Goal: Transaction & Acquisition: Purchase product/service

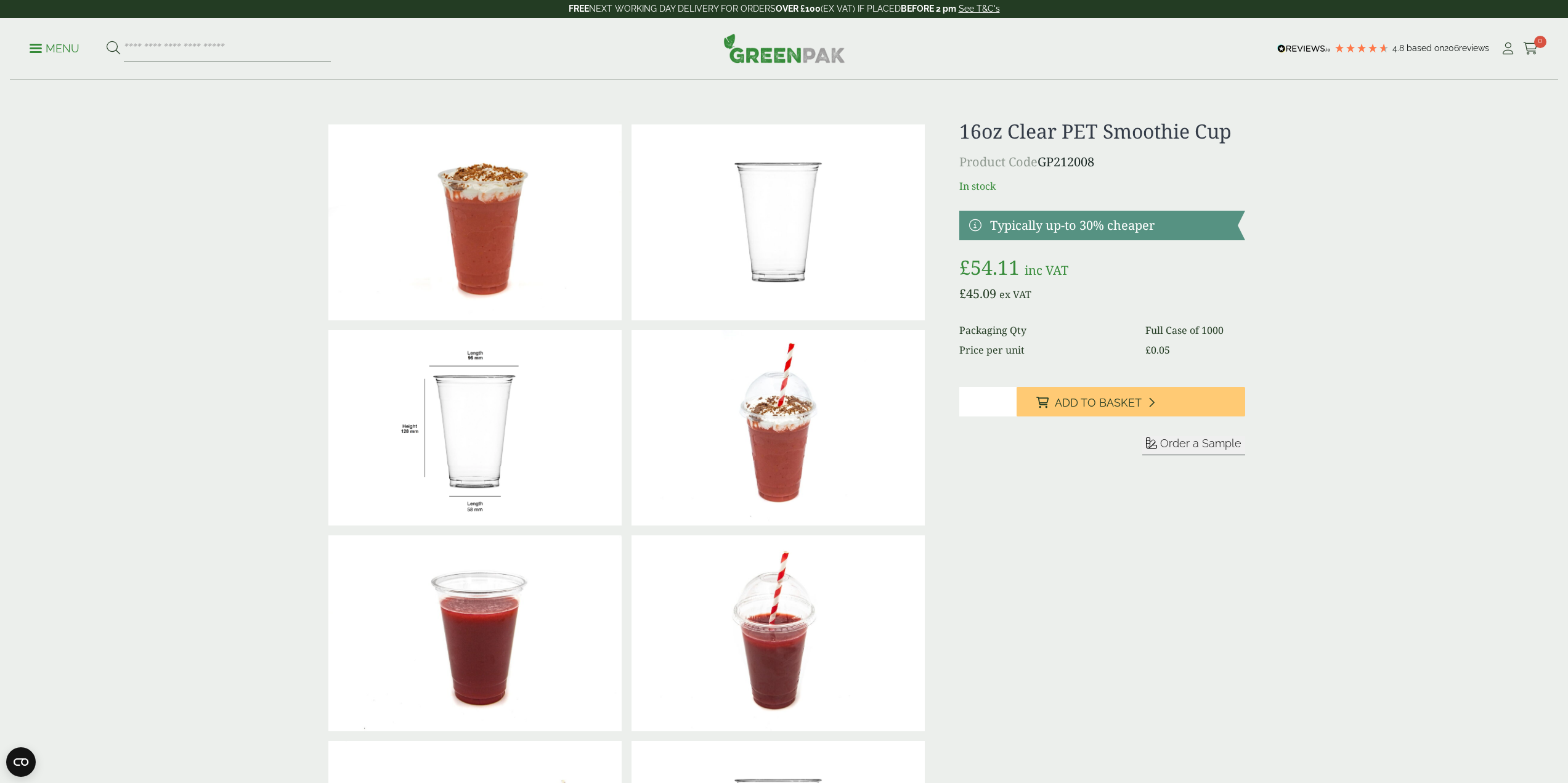
click at [1096, 392] on button "Add to Basket" at bounding box center [1131, 401] width 229 height 30
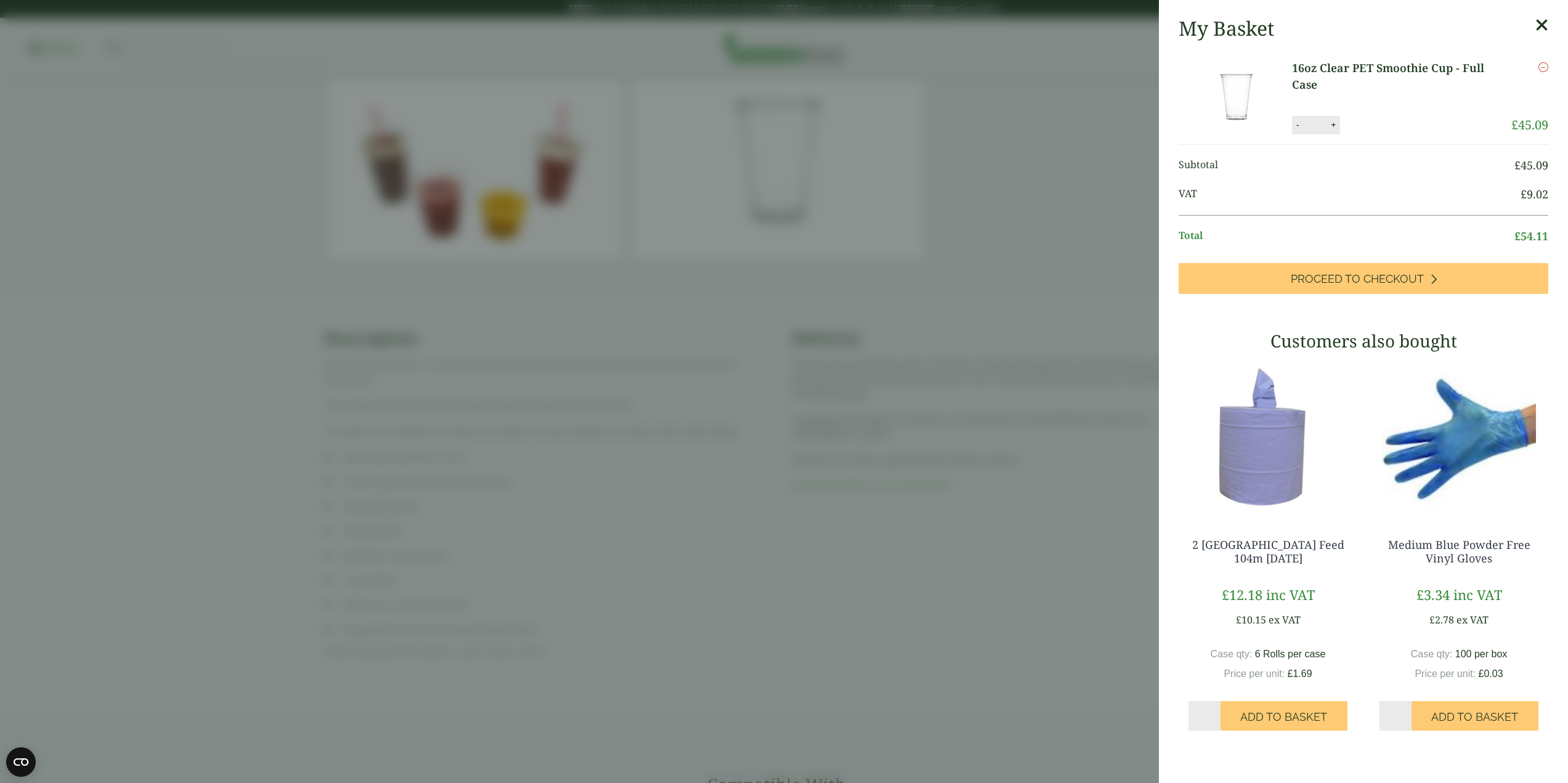
scroll to position [925, 0]
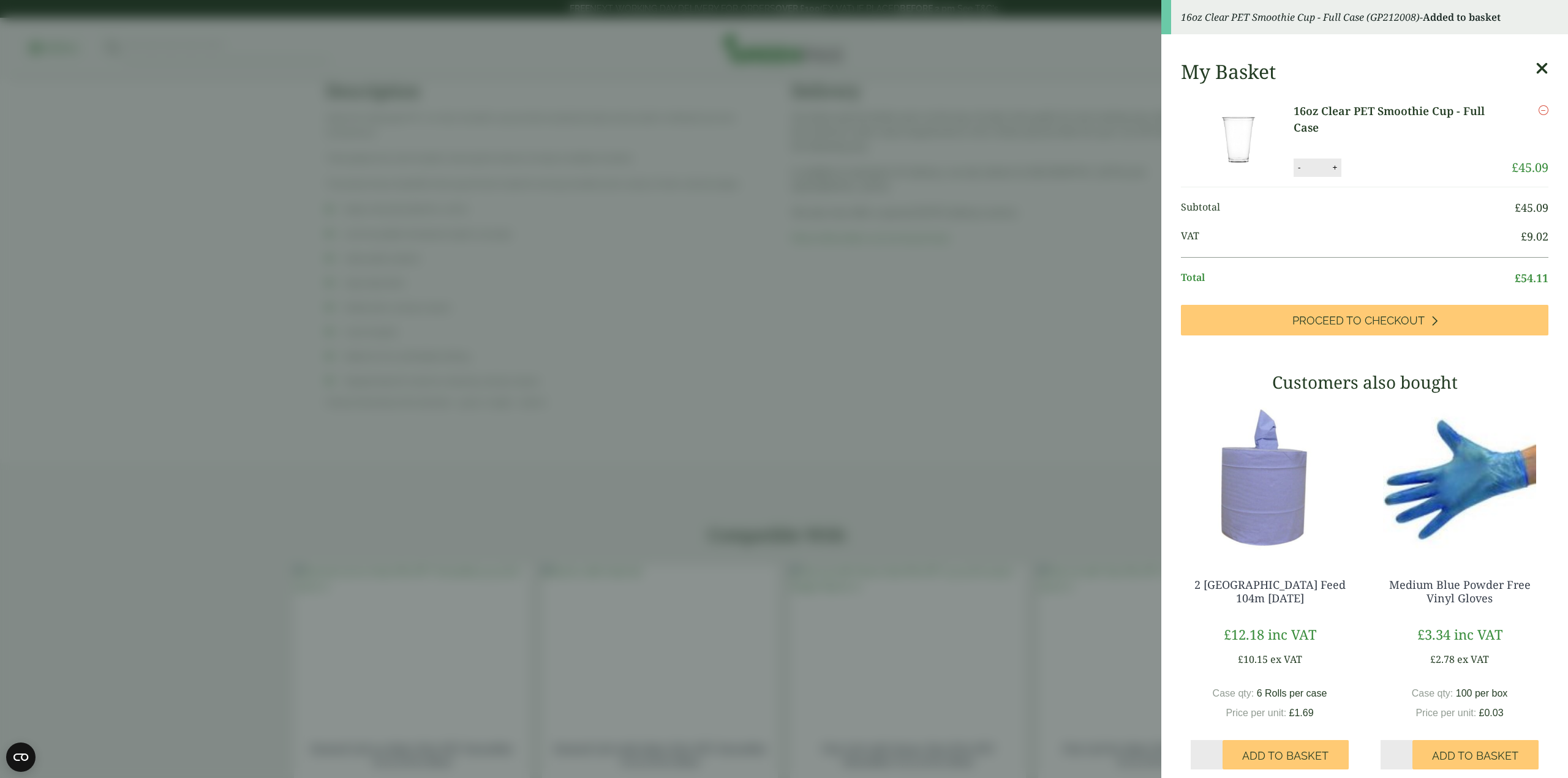
click at [1030, 343] on aside "16oz Clear PET Smoothie Cup - Full Case (GP212008) - Added to basket My Basket …" at bounding box center [784, 389] width 1568 height 778
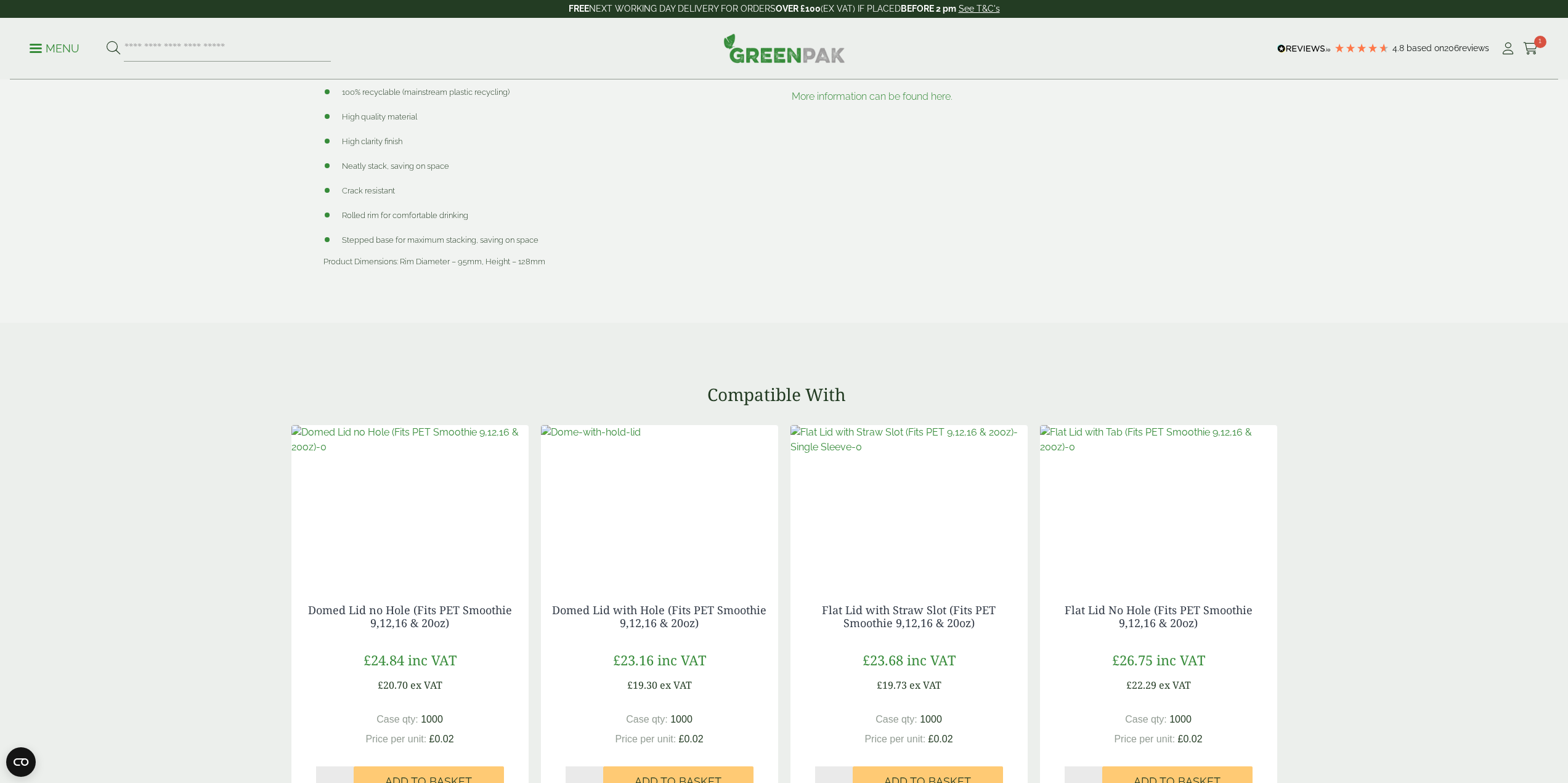
scroll to position [1232, 0]
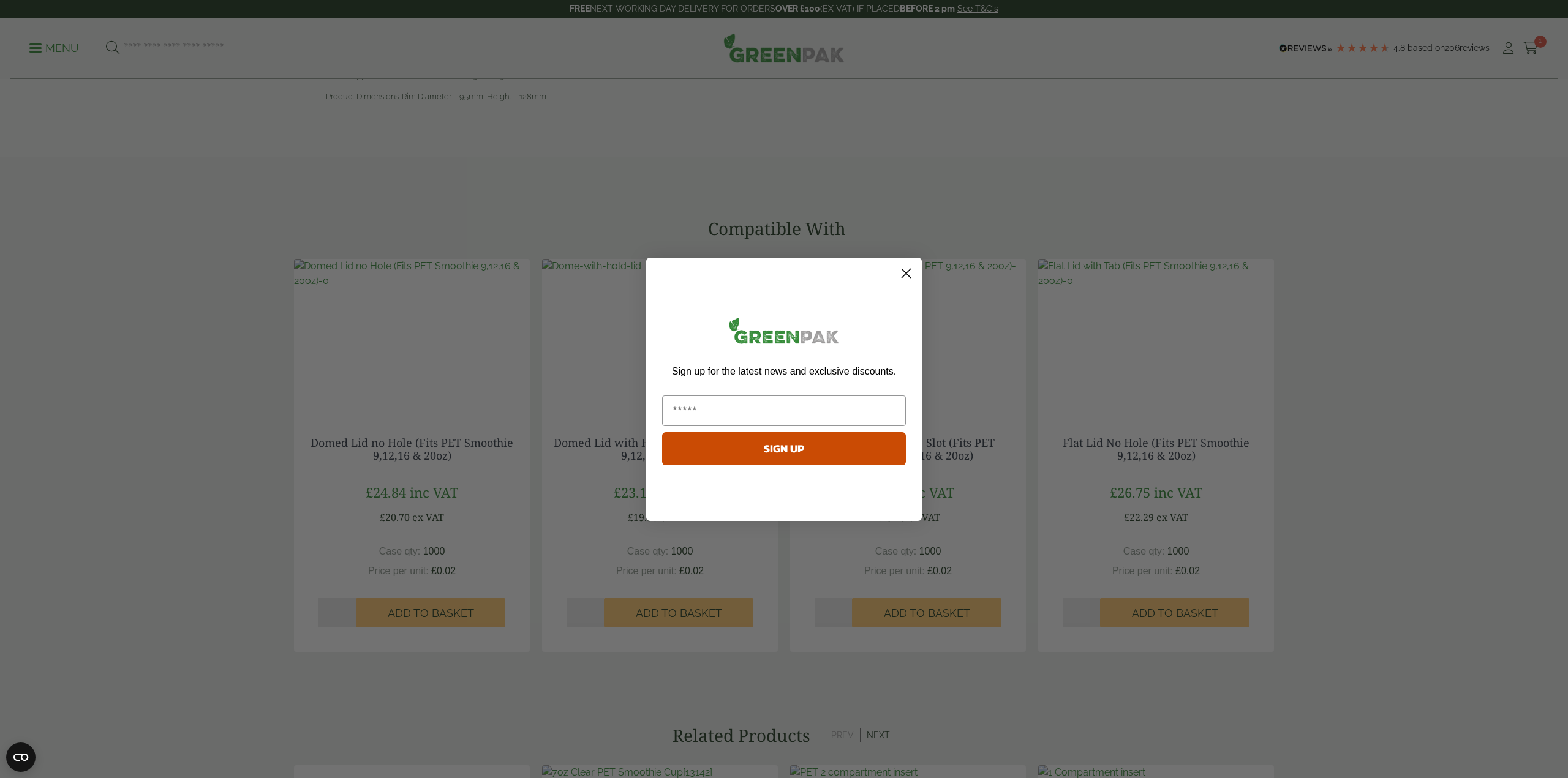
click at [904, 274] on circle "Close dialog" at bounding box center [906, 272] width 20 height 20
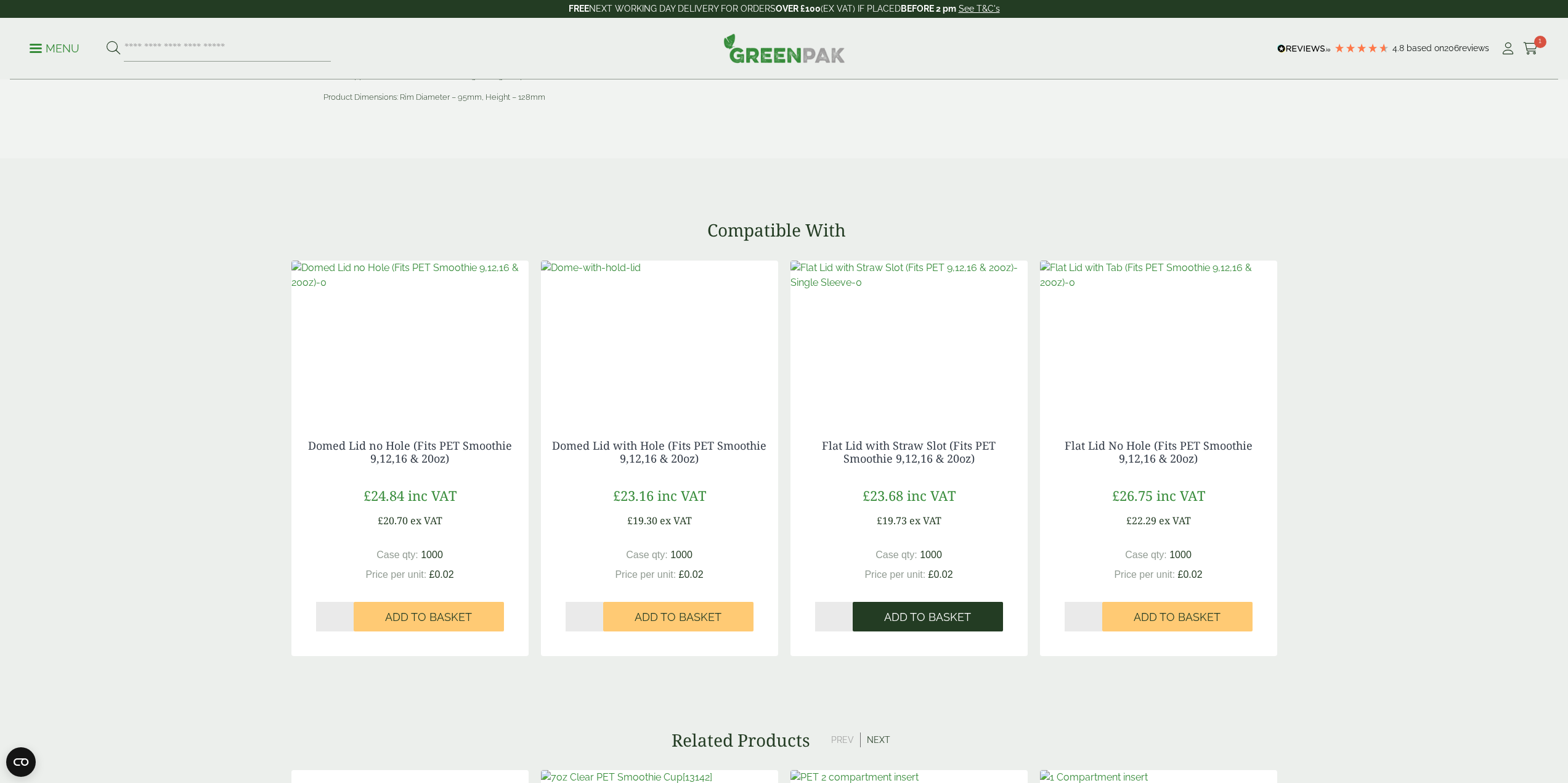
click at [930, 620] on span "Add to Basket" at bounding box center [927, 618] width 87 height 14
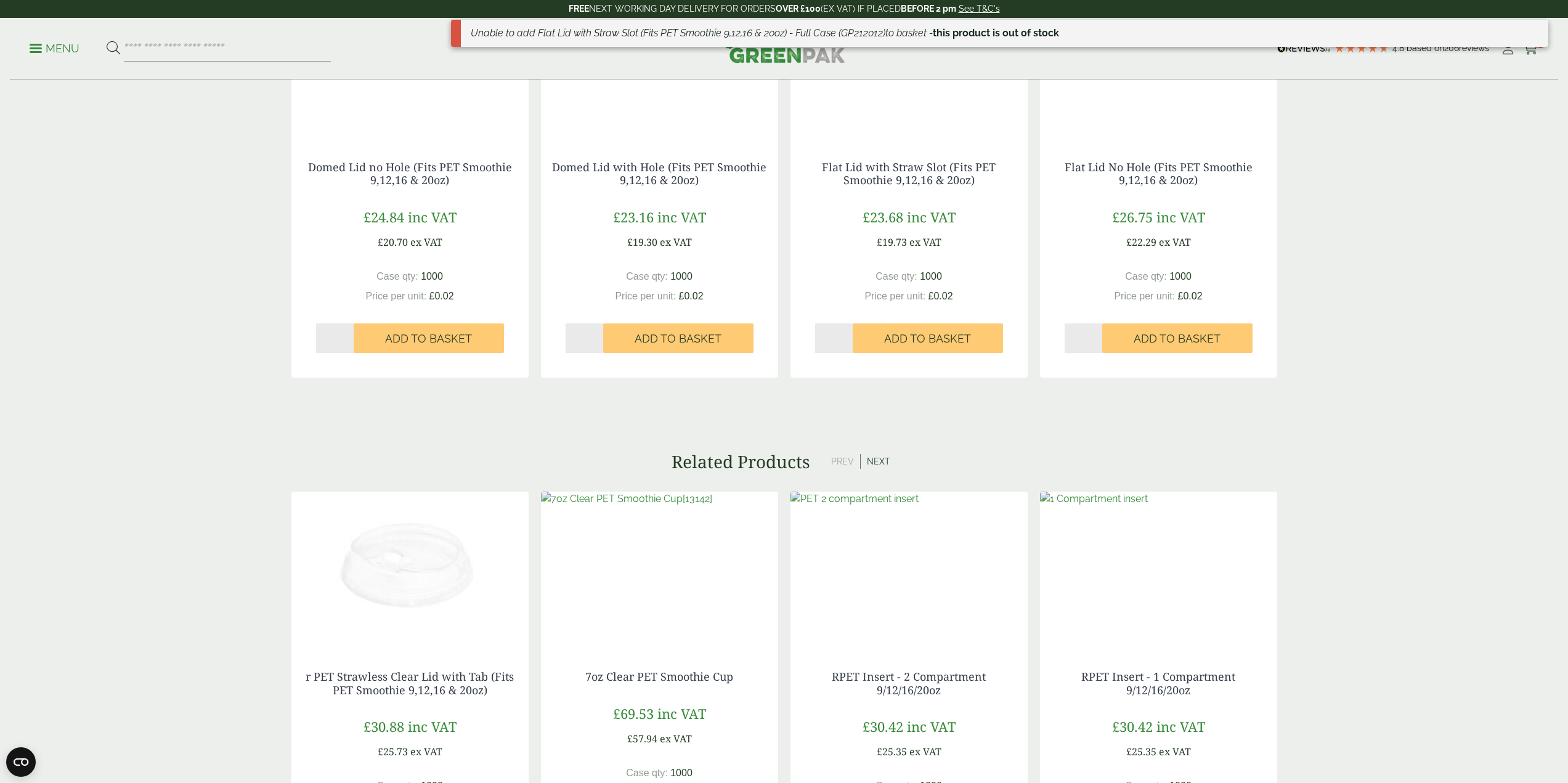
scroll to position [1479, 0]
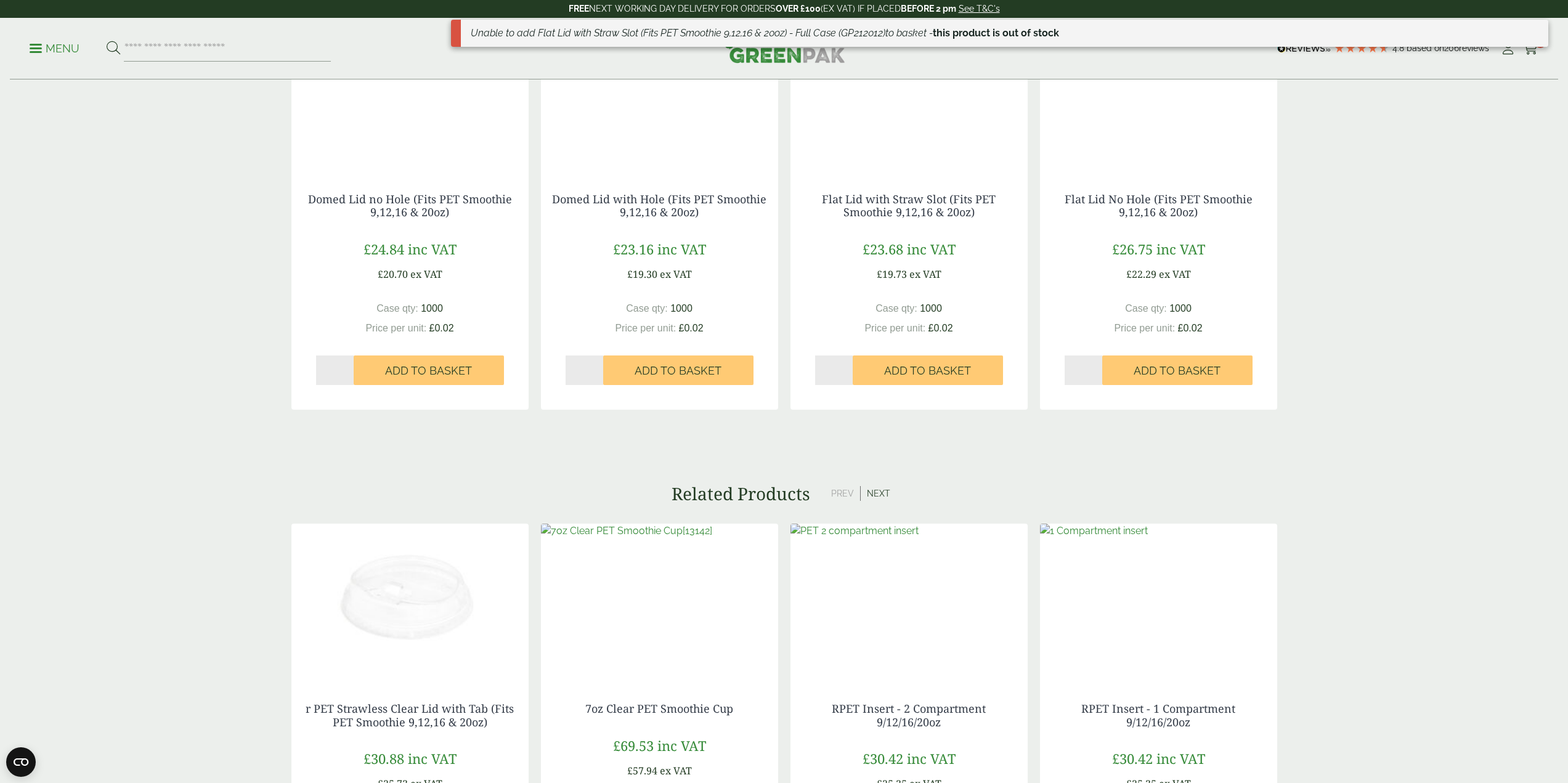
click at [878, 487] on button "Next" at bounding box center [878, 494] width 36 height 14
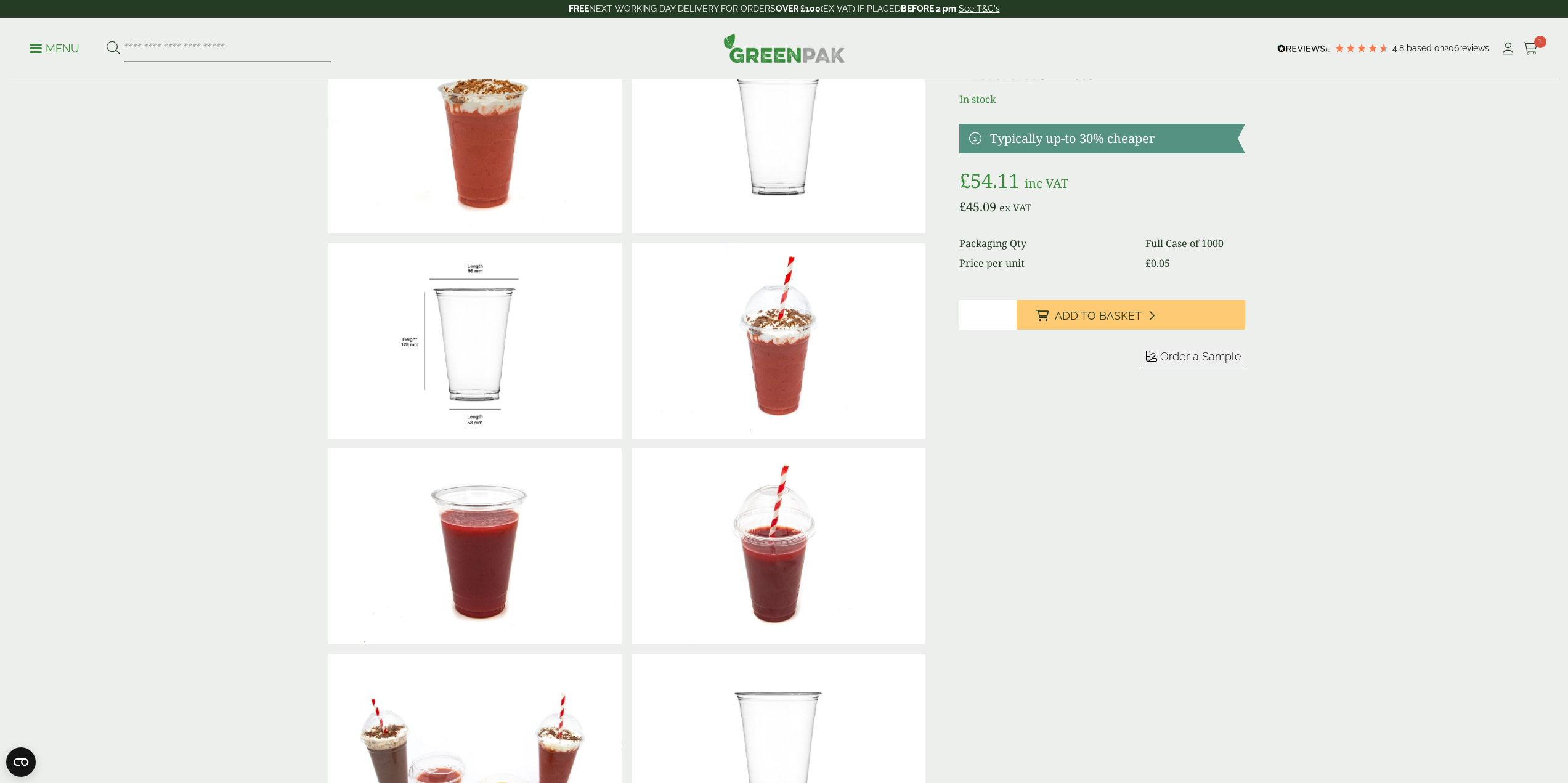
scroll to position [0, 0]
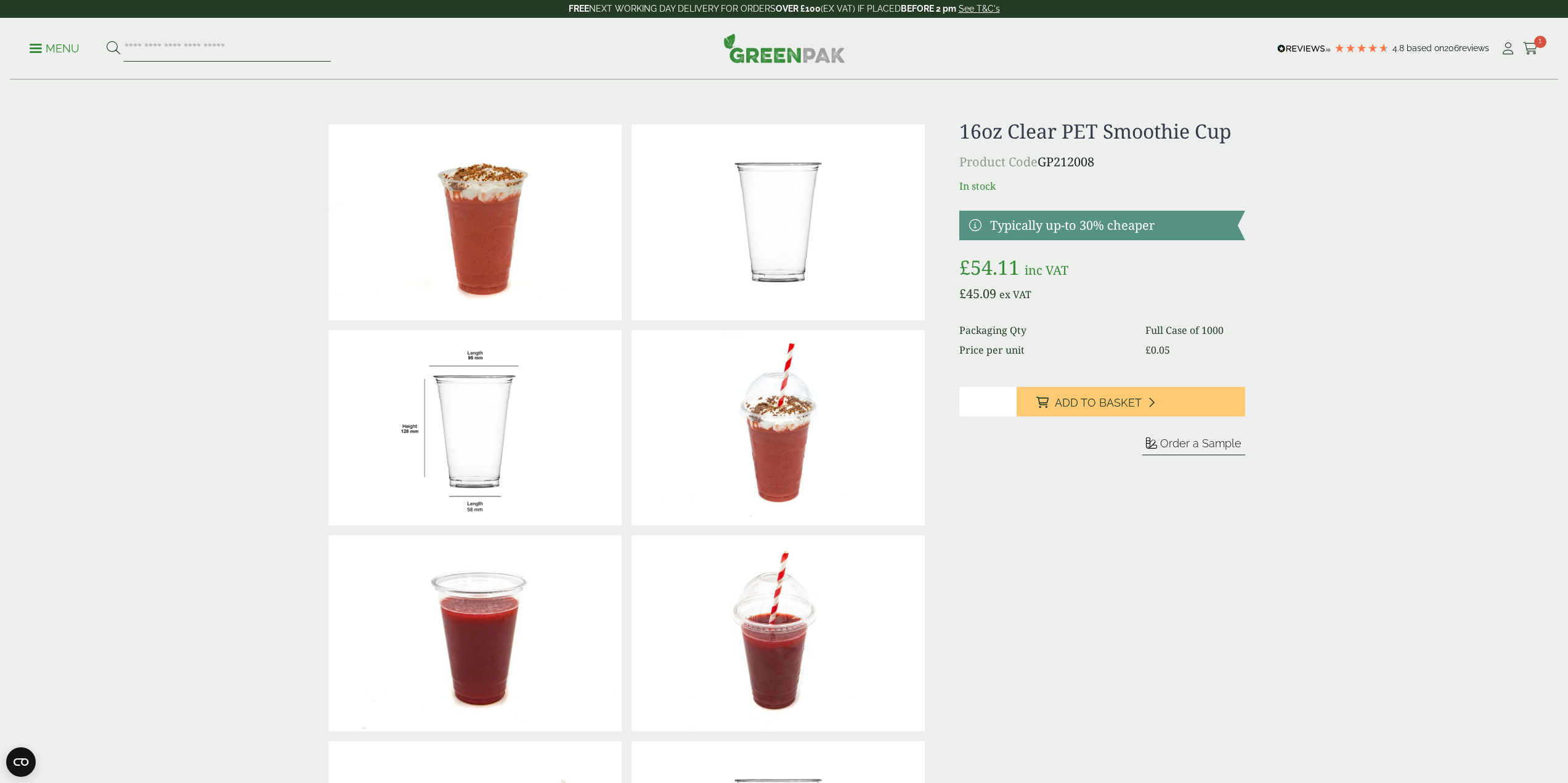
click at [243, 39] on input "search" at bounding box center [227, 49] width 207 height 26
type input "**********"
click at [107, 41] on button at bounding box center [113, 49] width 14 height 16
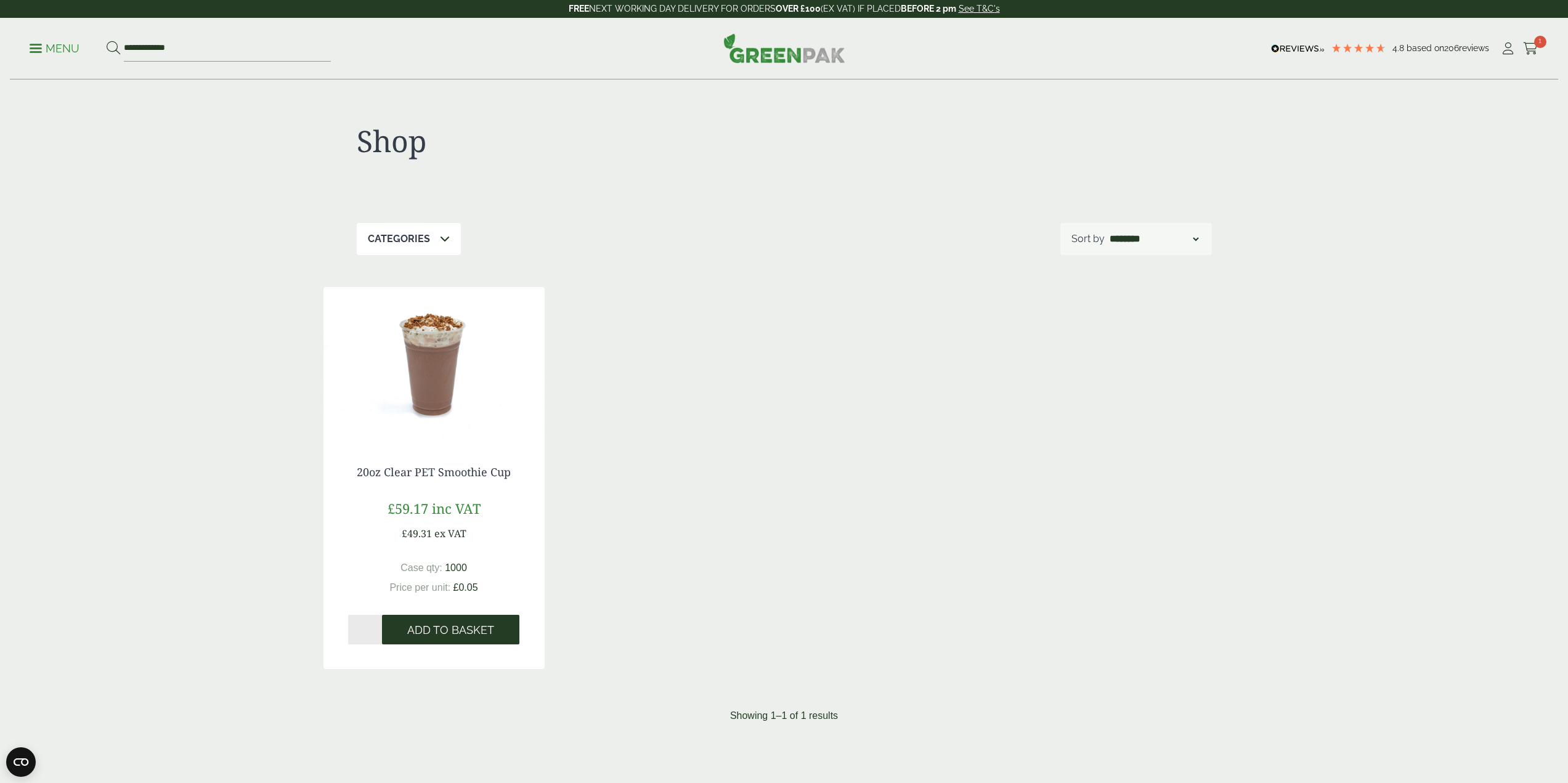
click at [448, 632] on span "Add to Basket" at bounding box center [451, 630] width 87 height 14
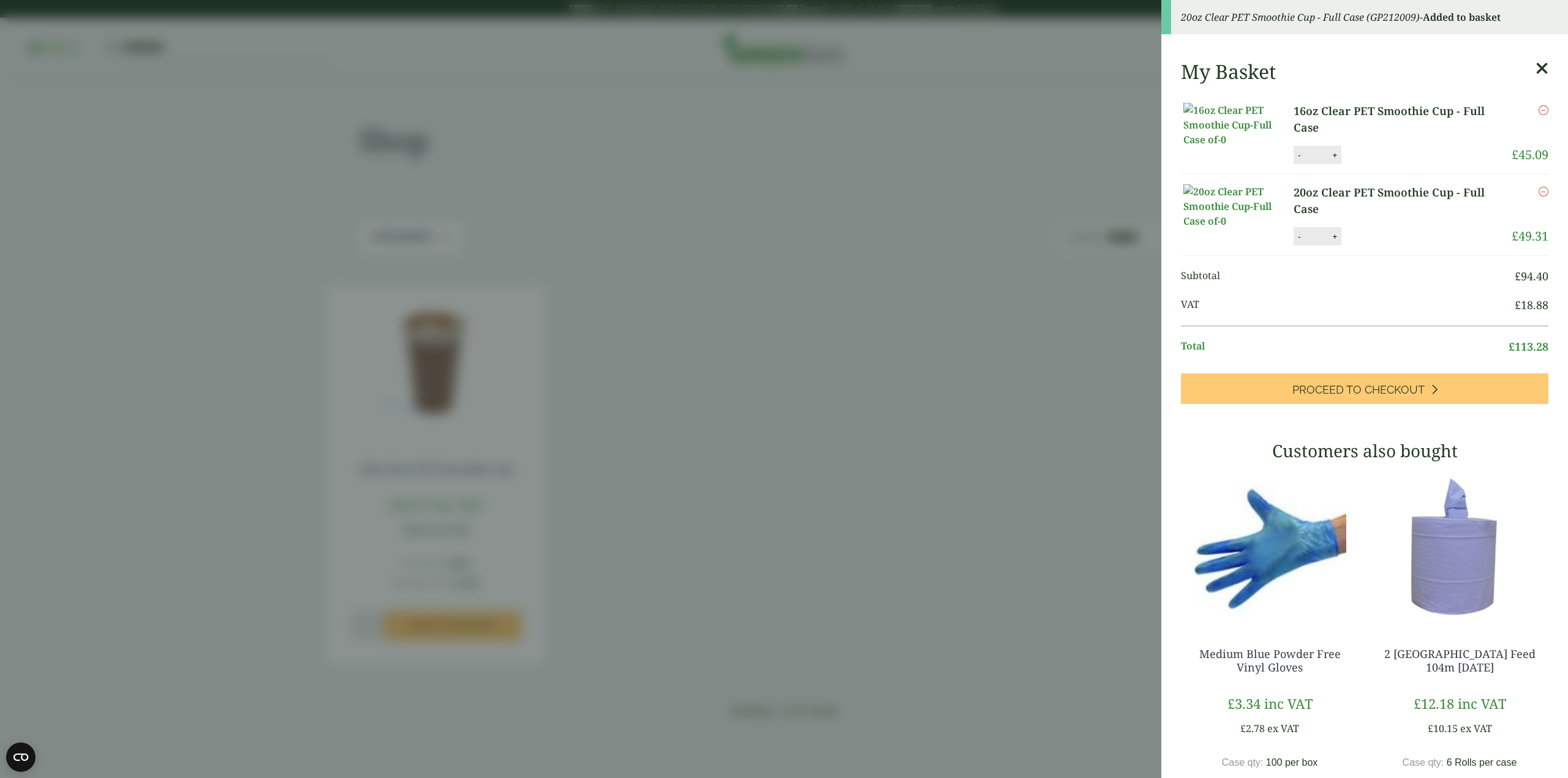
click at [994, 184] on aside "20oz Clear PET Smoothie Cup - Full Case (GP212009) - Added to basket My Basket …" at bounding box center [784, 389] width 1568 height 778
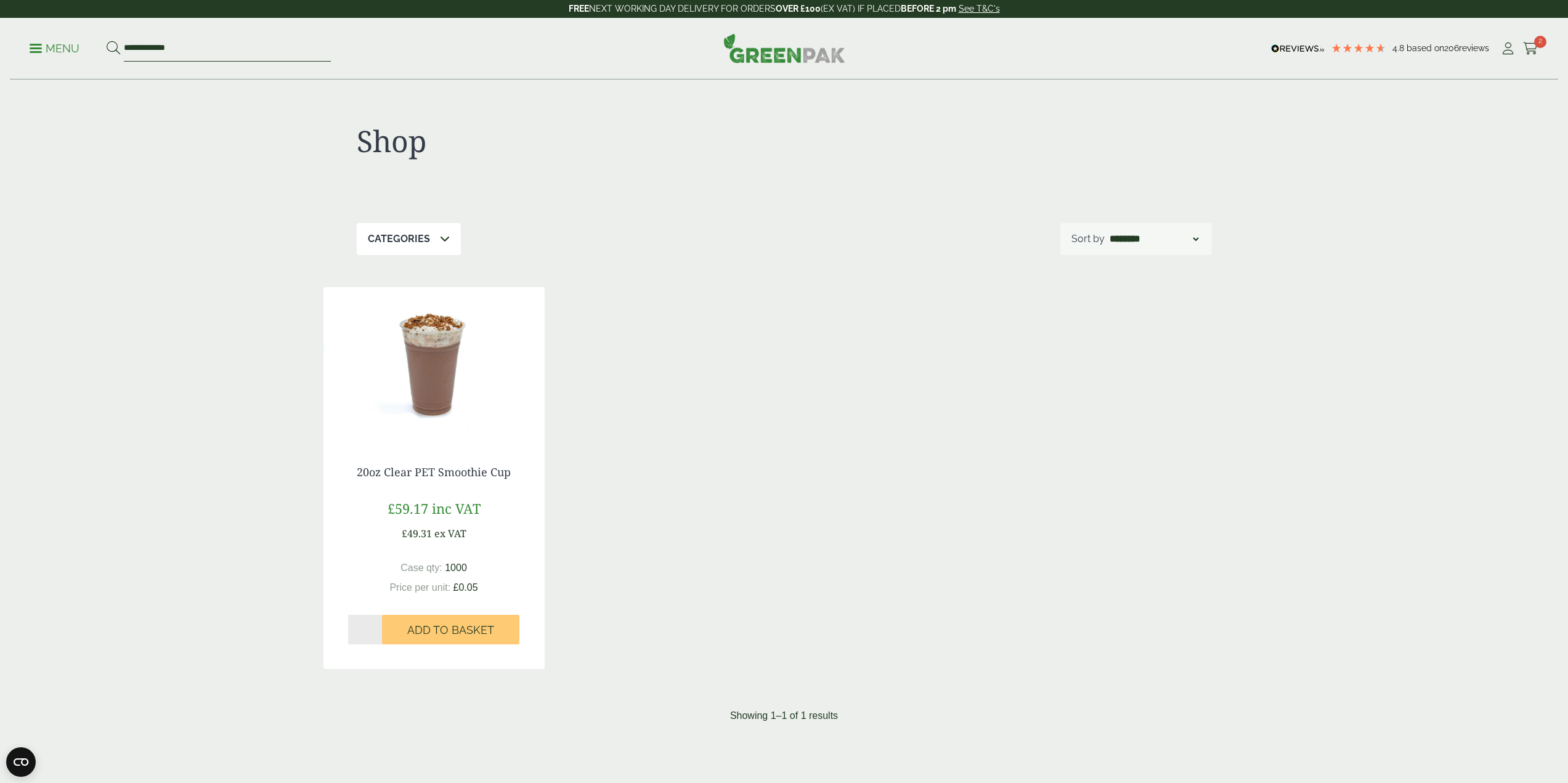
drag, startPoint x: 196, startPoint y: 49, endPoint x: 120, endPoint y: 61, distance: 76.9
click at [119, 55] on form "**********" at bounding box center [219, 49] width 224 height 26
type input "****"
click at [107, 41] on button at bounding box center [113, 49] width 14 height 16
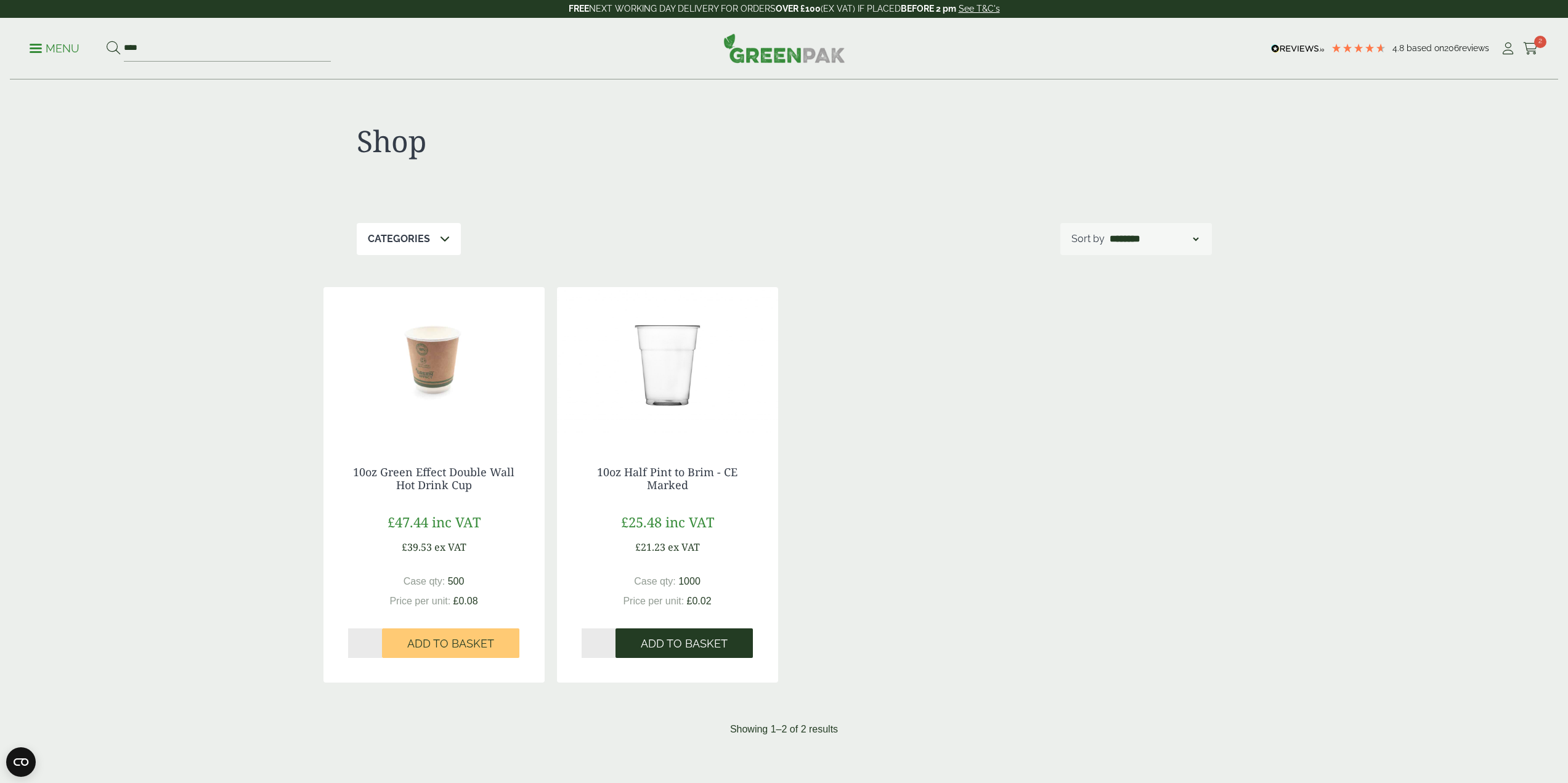
click at [684, 638] on span "Add to Basket" at bounding box center [684, 644] width 87 height 14
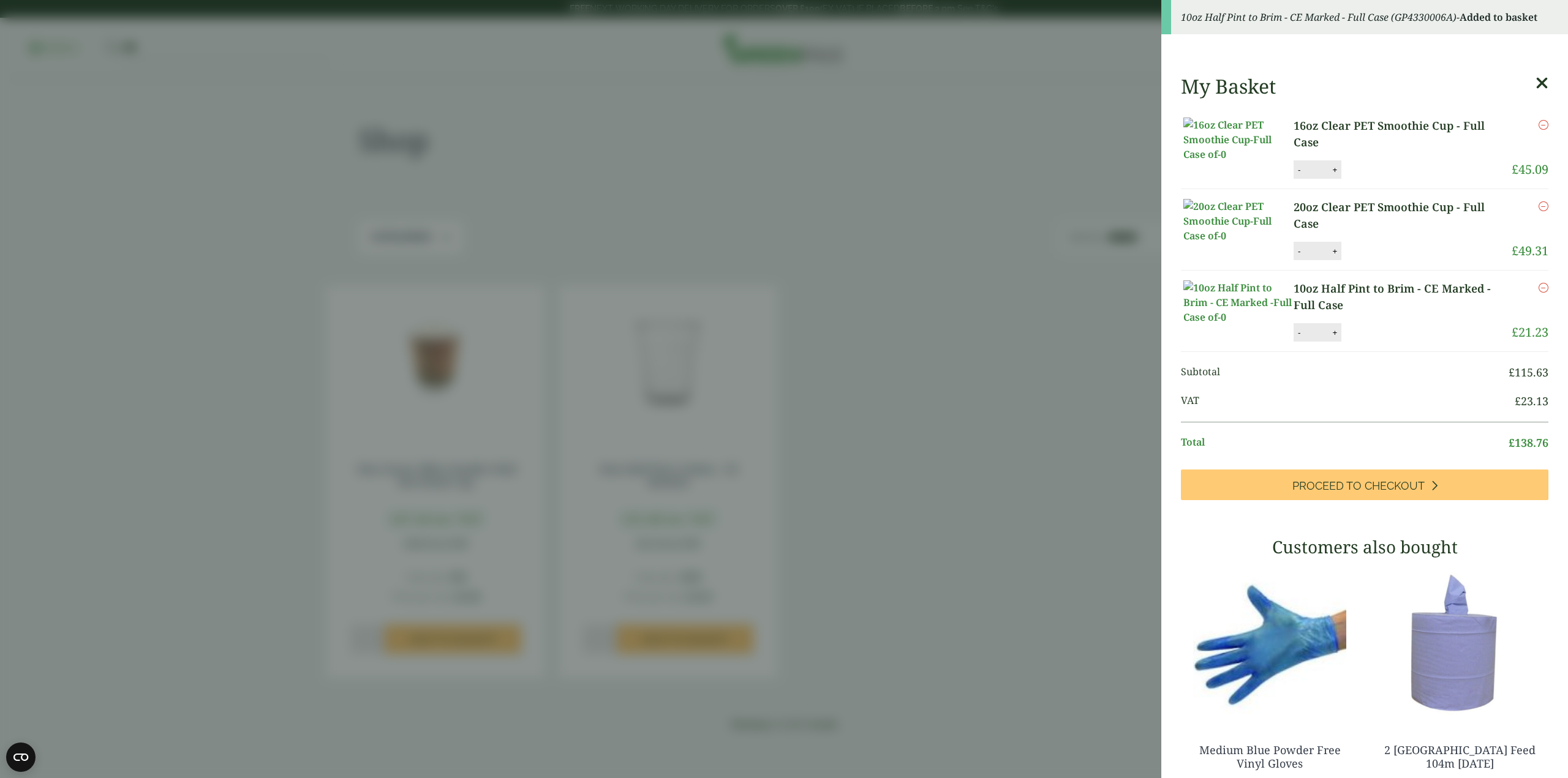
click at [970, 544] on aside "10oz Half Pint to Brim - CE Marked - Full Case (GP4330006A) - Added to basket M…" at bounding box center [784, 389] width 1568 height 778
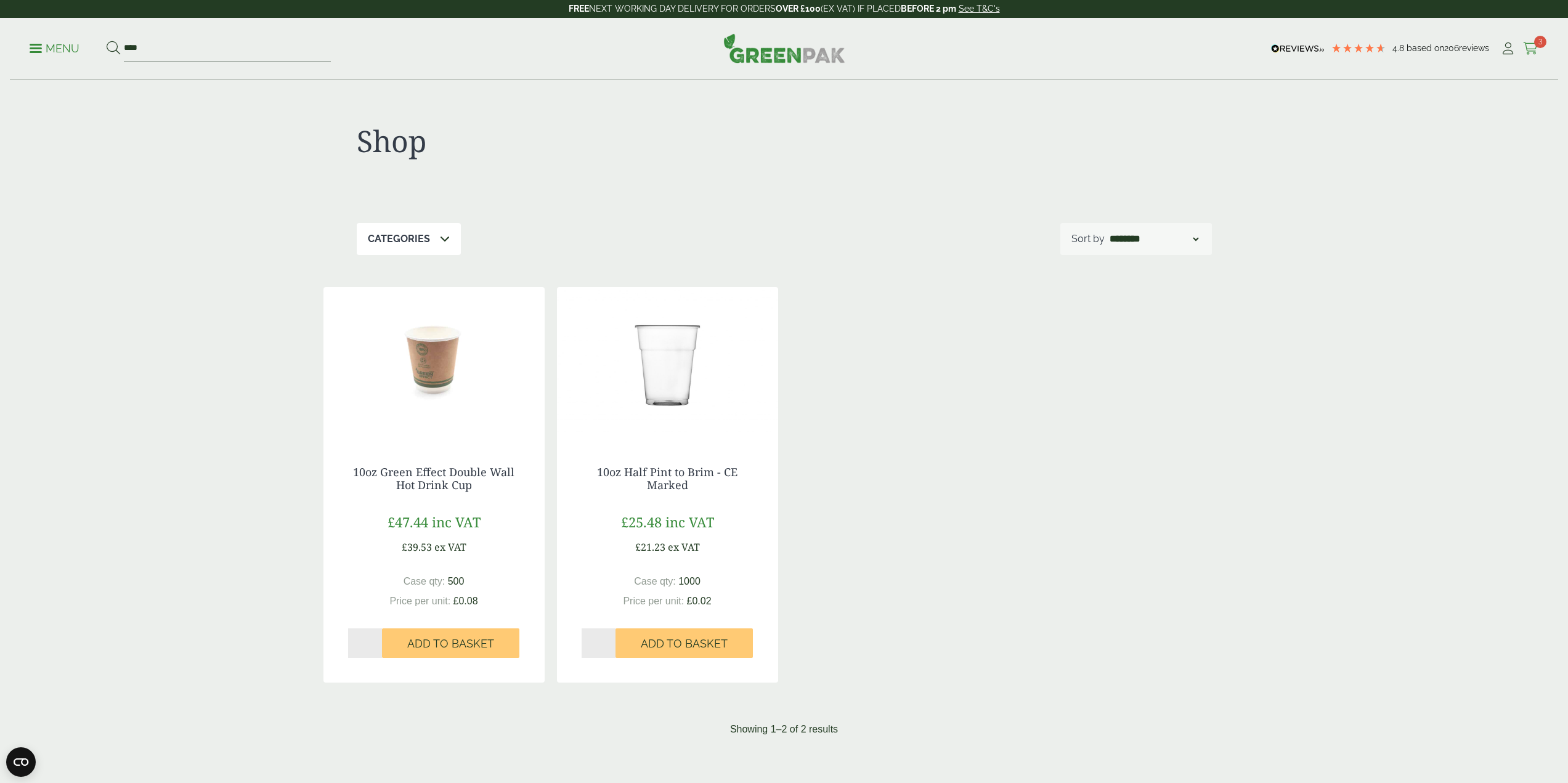
click at [1540, 46] on span "3" at bounding box center [1540, 42] width 13 height 13
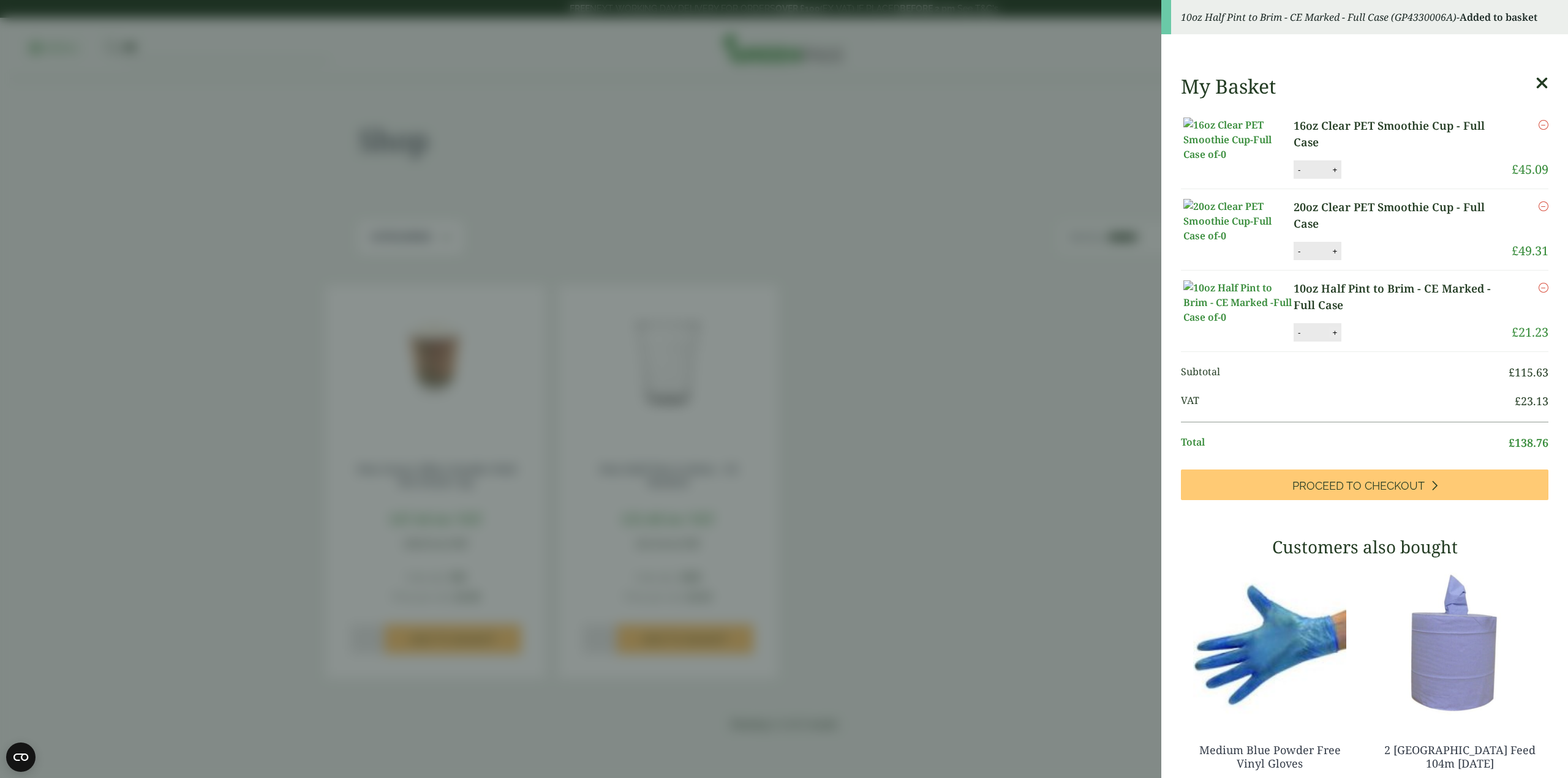
click at [1333, 338] on button "+" at bounding box center [1335, 333] width 13 height 11
type input "*"
click at [1383, 342] on button "Update" at bounding box center [1375, 333] width 61 height 18
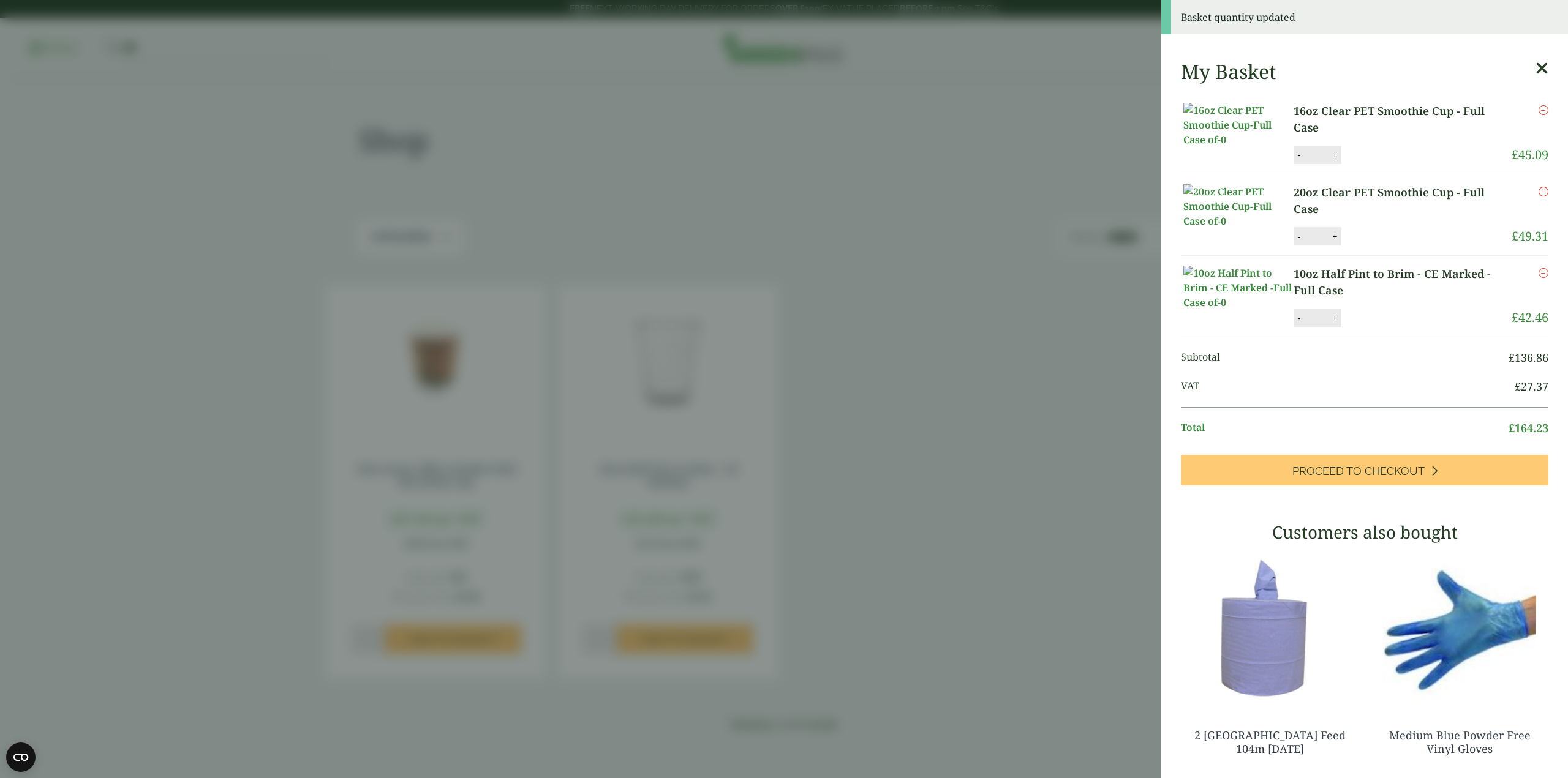
click at [1339, 207] on link "20oz Clear PET Smoothie Cup - Full Case" at bounding box center [1403, 200] width 218 height 33
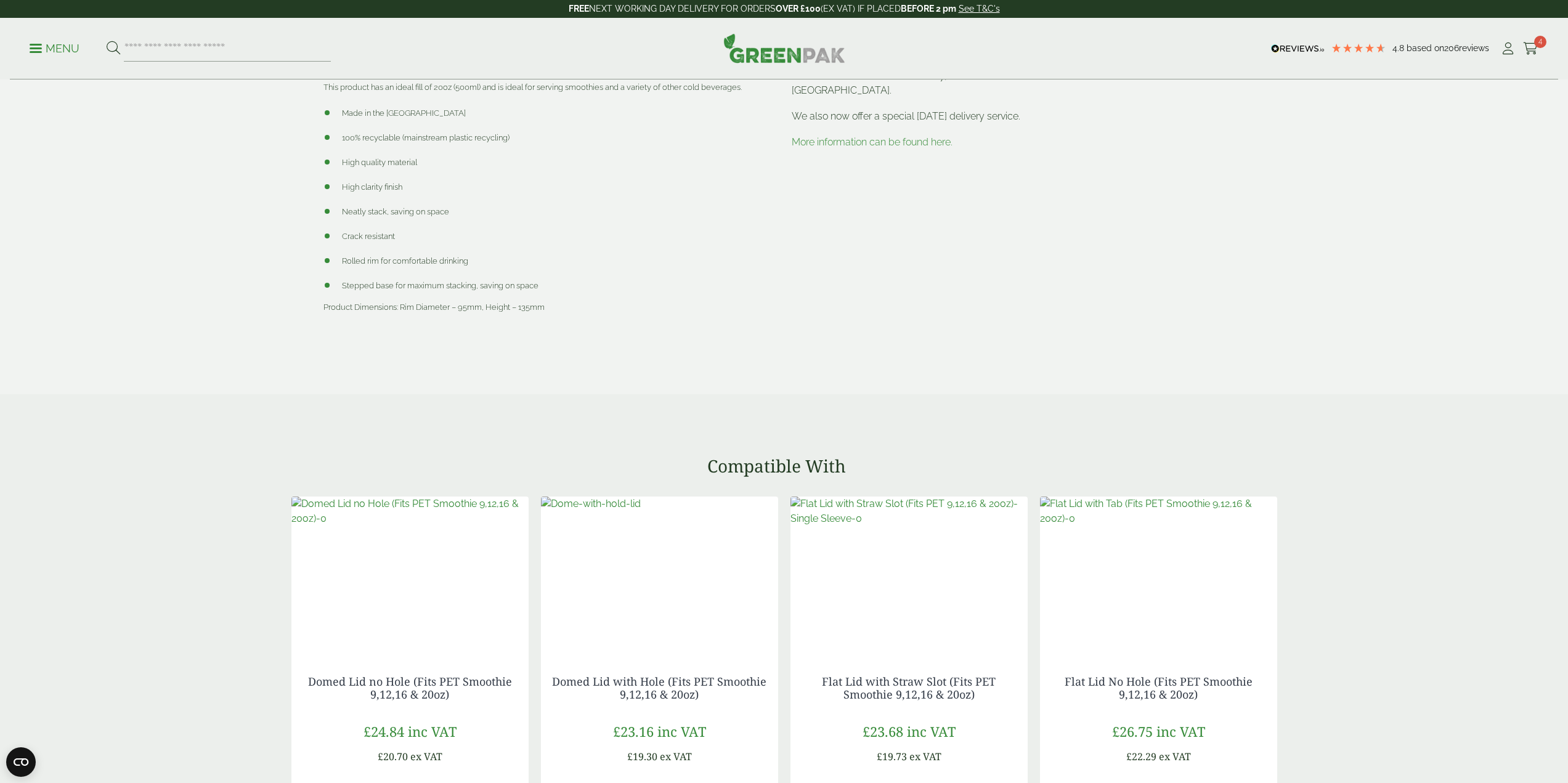
scroll to position [1171, 0]
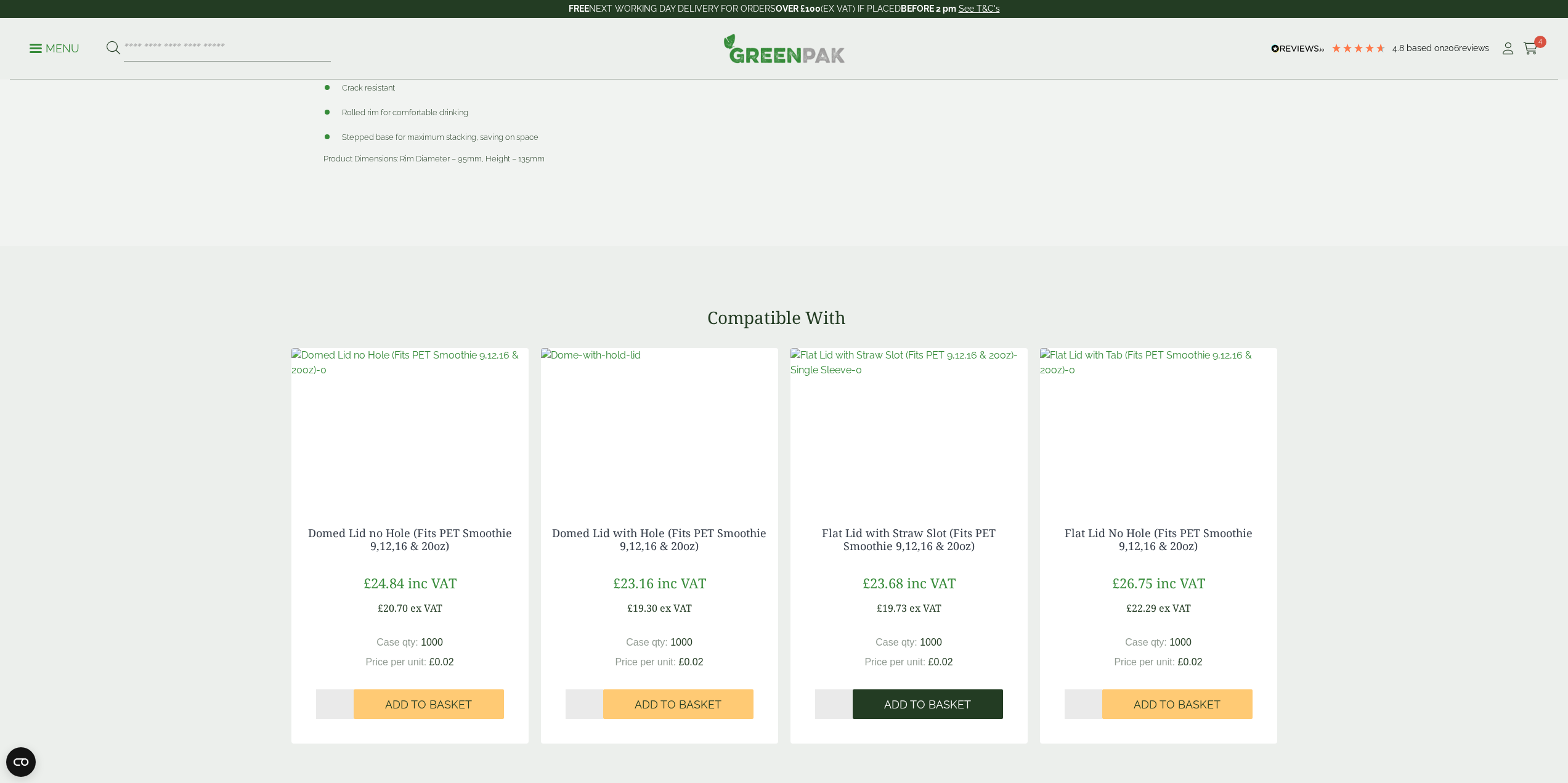
click at [922, 701] on span "Add to Basket" at bounding box center [927, 704] width 87 height 14
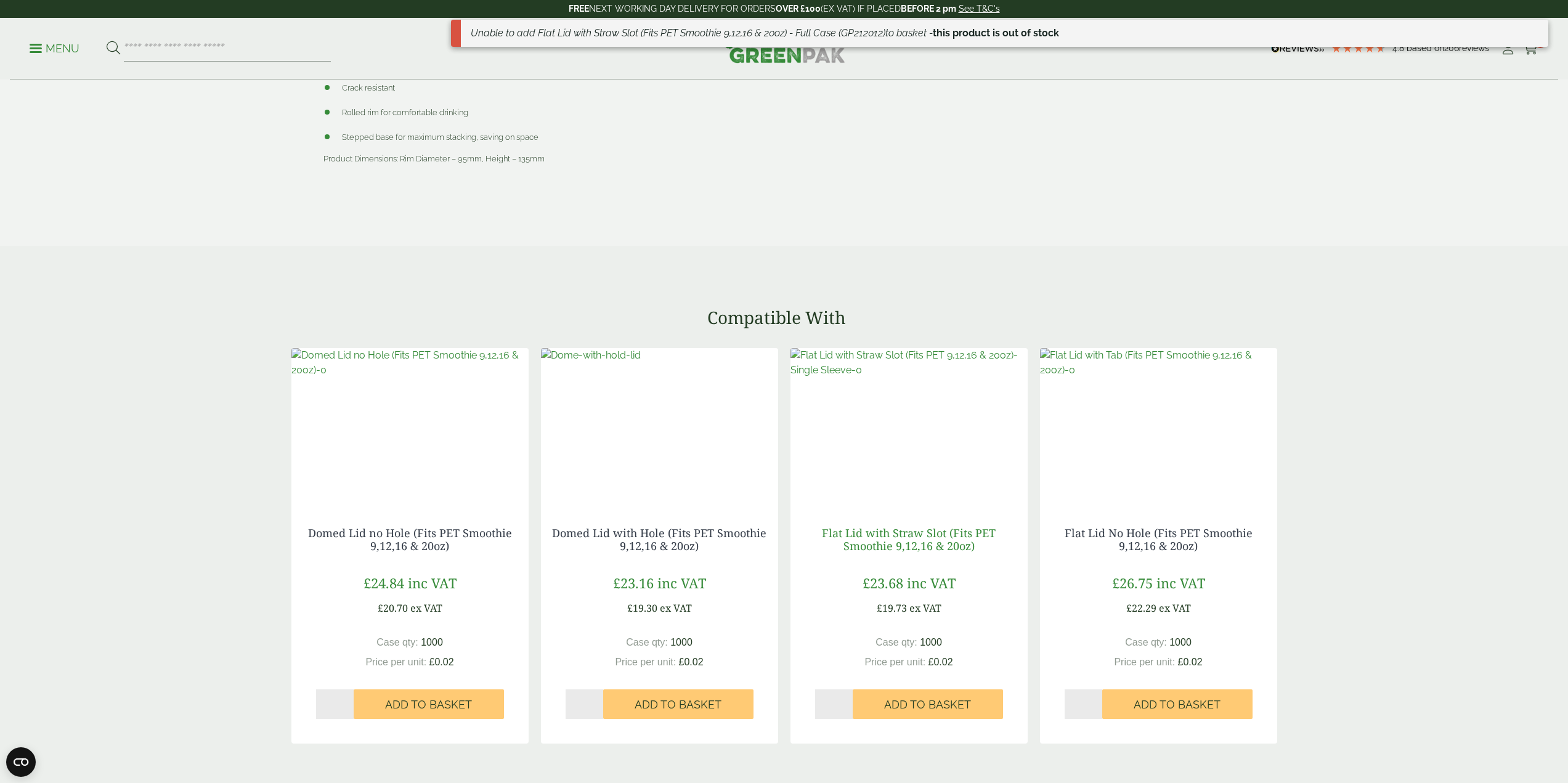
click at [897, 542] on link "Flat Lid with Straw Slot (Fits PET Smoothie 9,12,16 & 20oz)" at bounding box center [908, 539] width 174 height 28
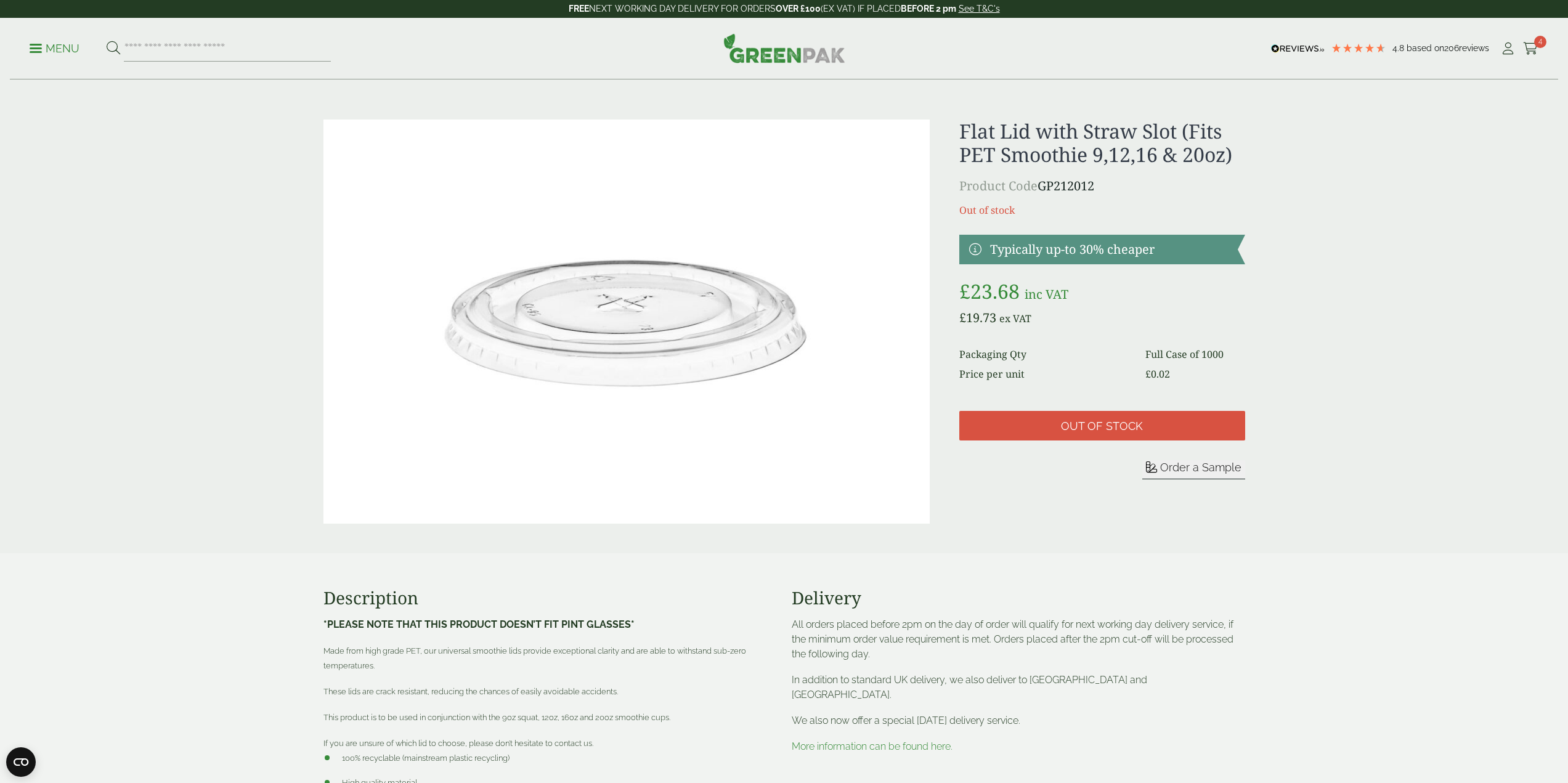
drag, startPoint x: 1100, startPoint y: 184, endPoint x: 1047, endPoint y: 185, distance: 53.0
click at [1045, 185] on p "Product Code GP212012" at bounding box center [1102, 186] width 286 height 18
copy p "GP212012"
